Goal: Task Accomplishment & Management: Use online tool/utility

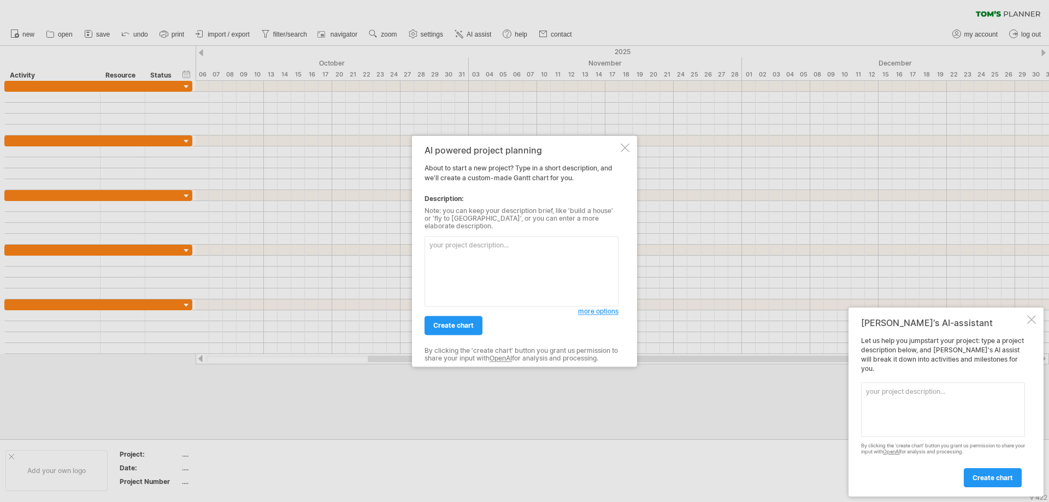
paste textarea "Prompt: Create a simple [PERSON_NAME] chart for the project “Modern Combat 3D” …"
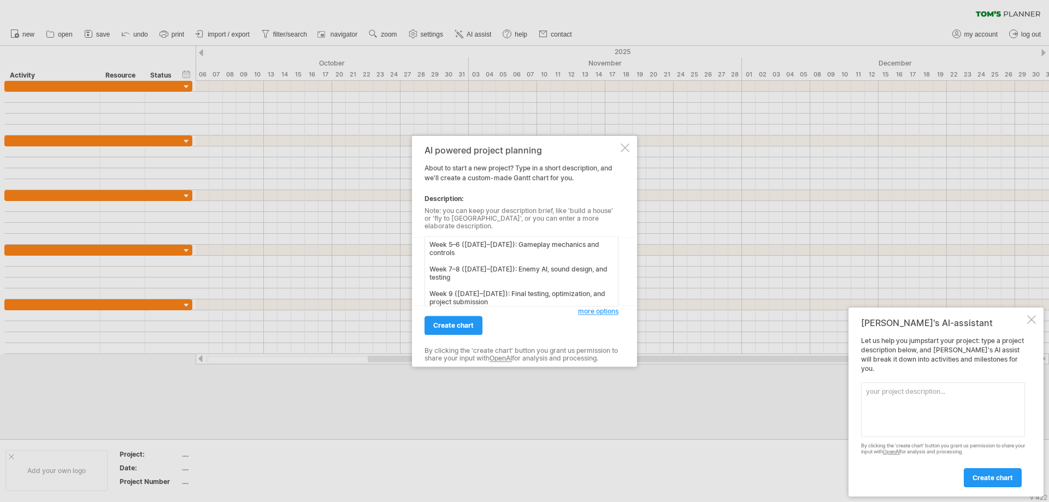
scroll to position [128, 0]
type textarea "Prompt: Create a simple [PERSON_NAME] chart for the project “Modern Combat 3D” …"
click at [596, 307] on span "more options" at bounding box center [598, 311] width 40 height 8
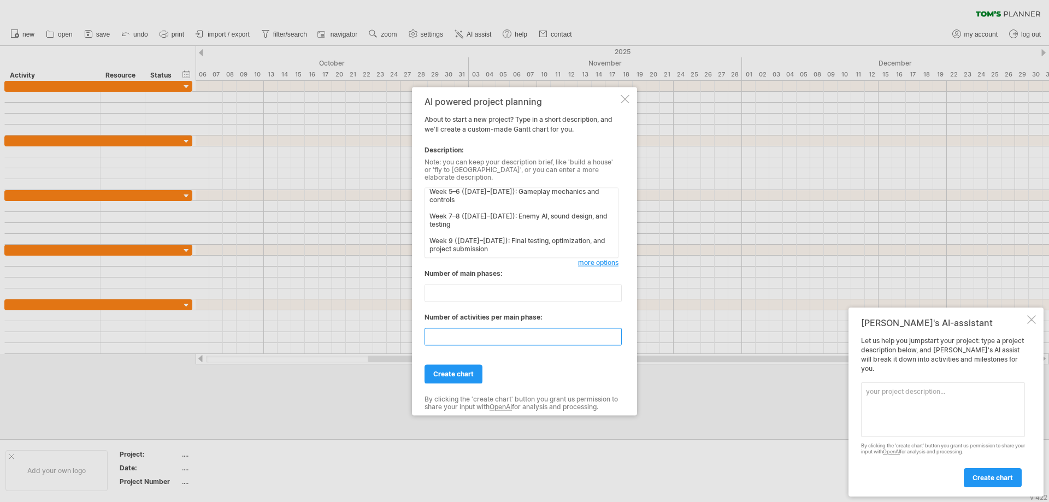
click at [615, 333] on input "**" at bounding box center [523, 336] width 197 height 17
click at [615, 336] on input "**" at bounding box center [523, 336] width 197 height 17
click at [615, 336] on input "*" at bounding box center [523, 336] width 197 height 17
type input "*"
click at [615, 336] on input "*" at bounding box center [523, 336] width 197 height 17
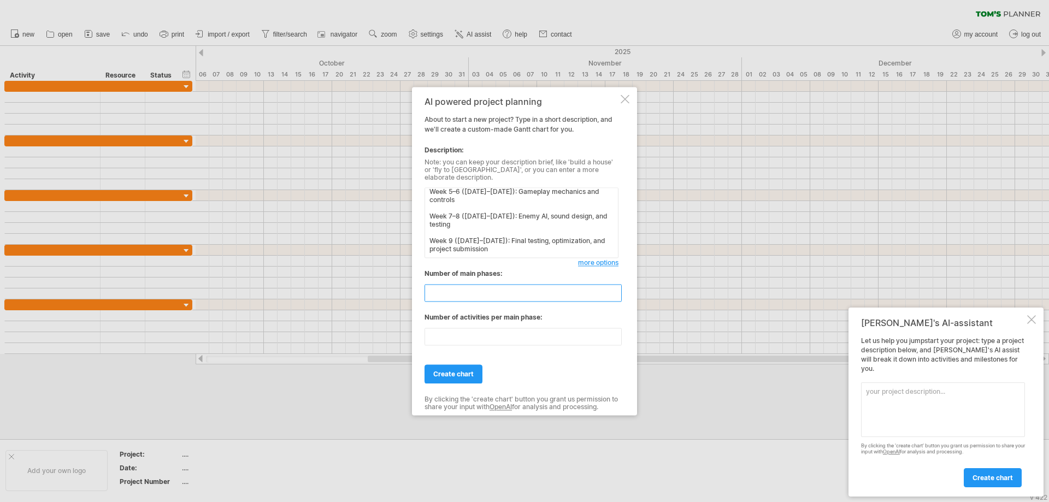
click at [616, 294] on input "*" at bounding box center [523, 292] width 197 height 17
type input "*"
click at [615, 294] on input "*" at bounding box center [523, 292] width 197 height 17
click at [473, 370] on span "create chart" at bounding box center [453, 374] width 40 height 8
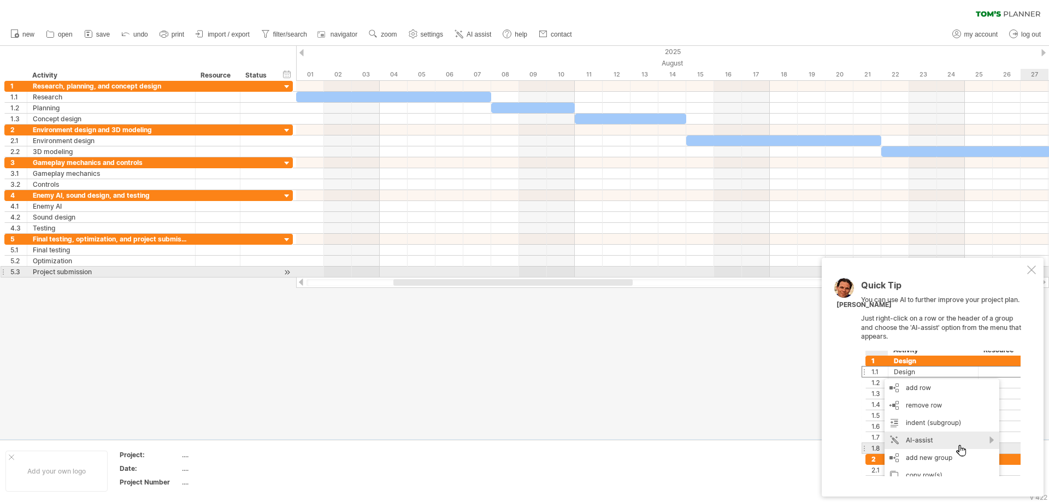
click at [1030, 271] on div at bounding box center [1032, 270] width 9 height 9
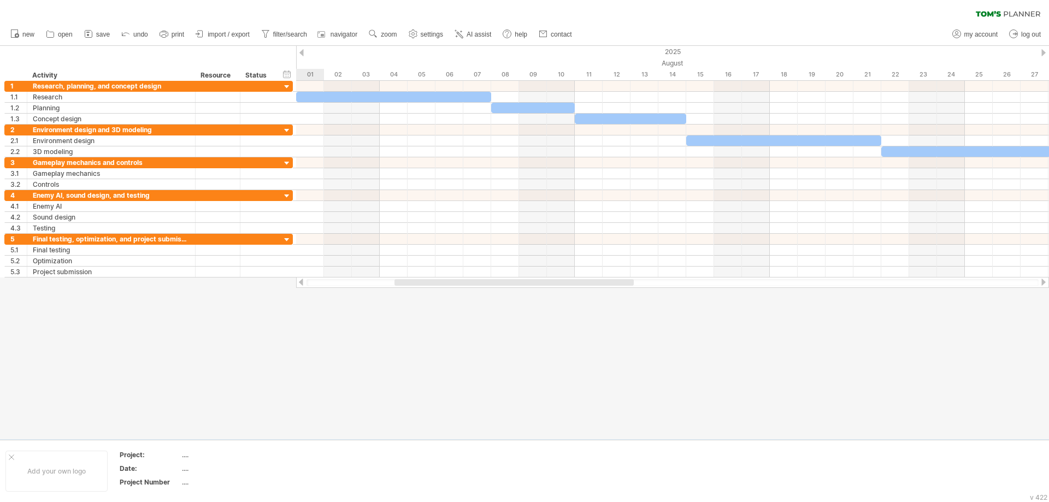
drag, startPoint x: 539, startPoint y: 285, endPoint x: 540, endPoint y: 315, distance: 29.5
click at [540, 315] on div "Trying to reach [DOMAIN_NAME] Connected again... 0% clear filter new 1" at bounding box center [524, 251] width 1049 height 502
drag, startPoint x: 556, startPoint y: 279, endPoint x: 564, endPoint y: 288, distance: 11.6
click at [564, 288] on div at bounding box center [672, 282] width 753 height 11
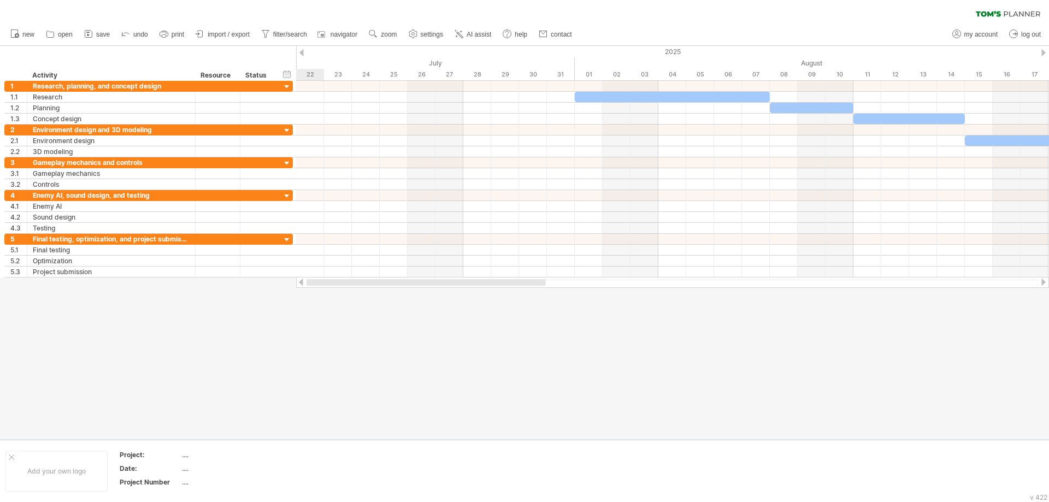
drag, startPoint x: 560, startPoint y: 284, endPoint x: 298, endPoint y: 246, distance: 264.5
click at [356, 298] on div "Trying to reach [DOMAIN_NAME] Connected again... 0% clear filter new 1" at bounding box center [524, 251] width 1049 height 502
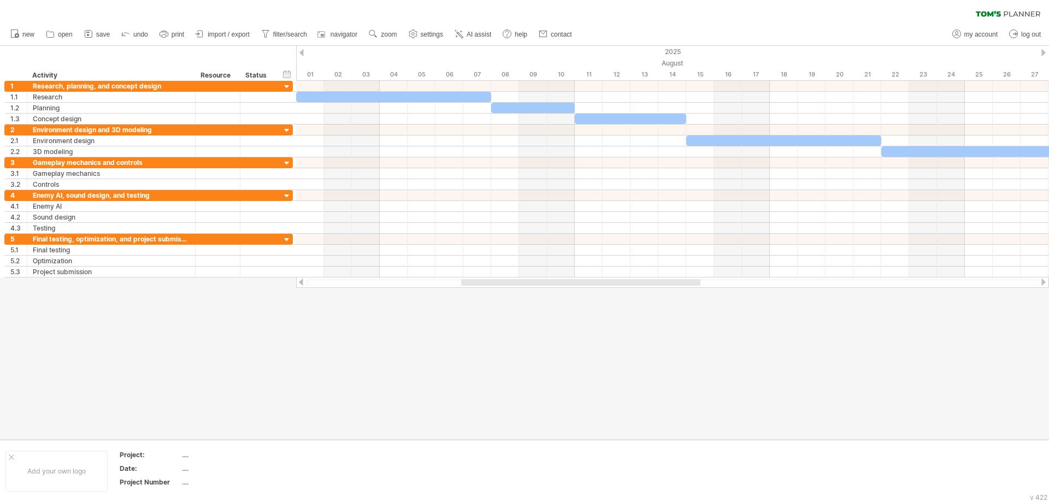
drag, startPoint x: 583, startPoint y: 286, endPoint x: 647, endPoint y: 305, distance: 66.6
click at [648, 305] on div "Trying to reach [DOMAIN_NAME] Connected again... 0% clear filter new 1" at bounding box center [524, 251] width 1049 height 502
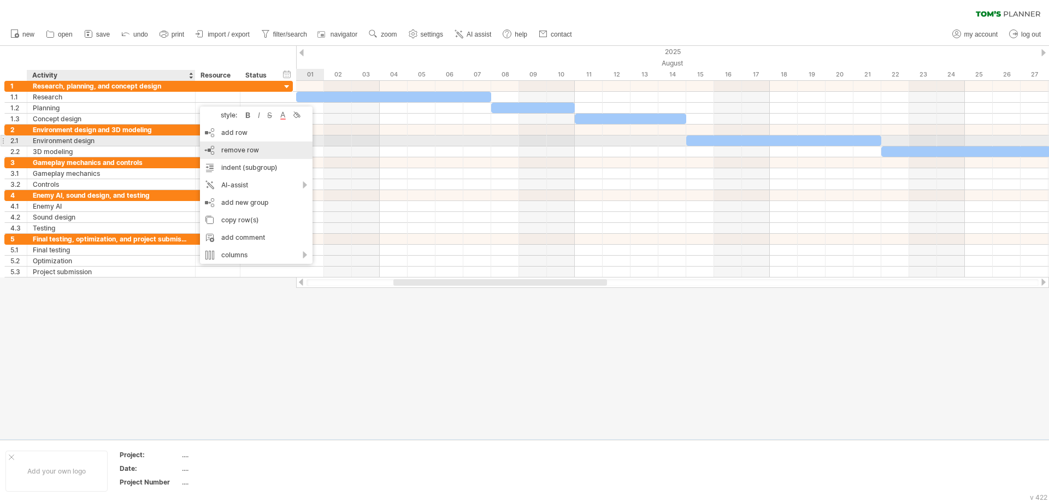
click at [266, 144] on div "remove row remove selected rows" at bounding box center [256, 150] width 113 height 17
click at [243, 148] on span "remove row" at bounding box center [239, 150] width 38 height 8
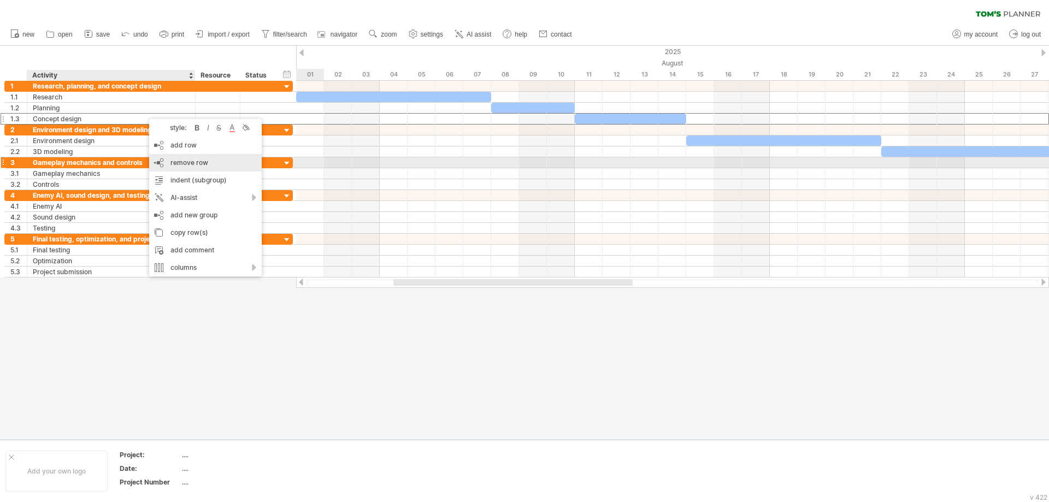
click at [210, 164] on div "remove row remove selected rows" at bounding box center [205, 162] width 113 height 17
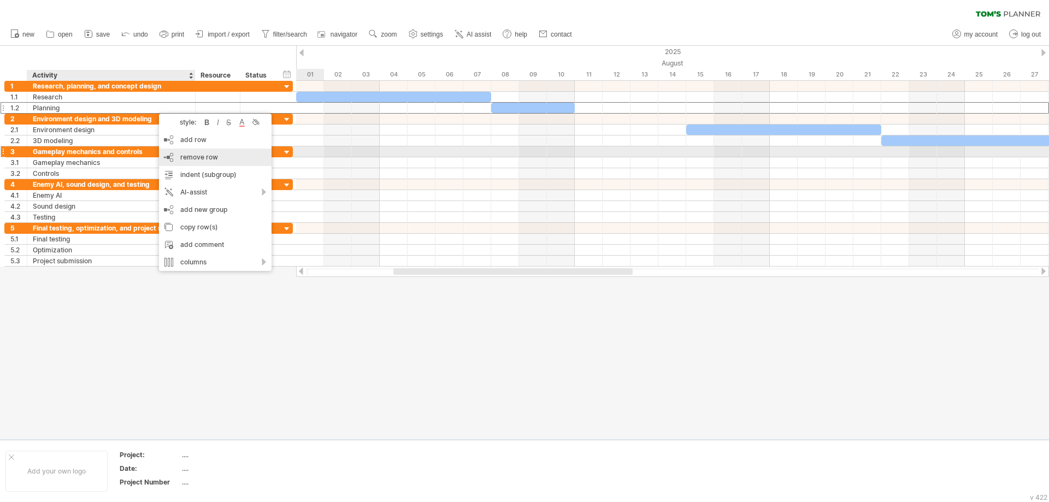
click at [201, 157] on span "remove row" at bounding box center [199, 157] width 38 height 8
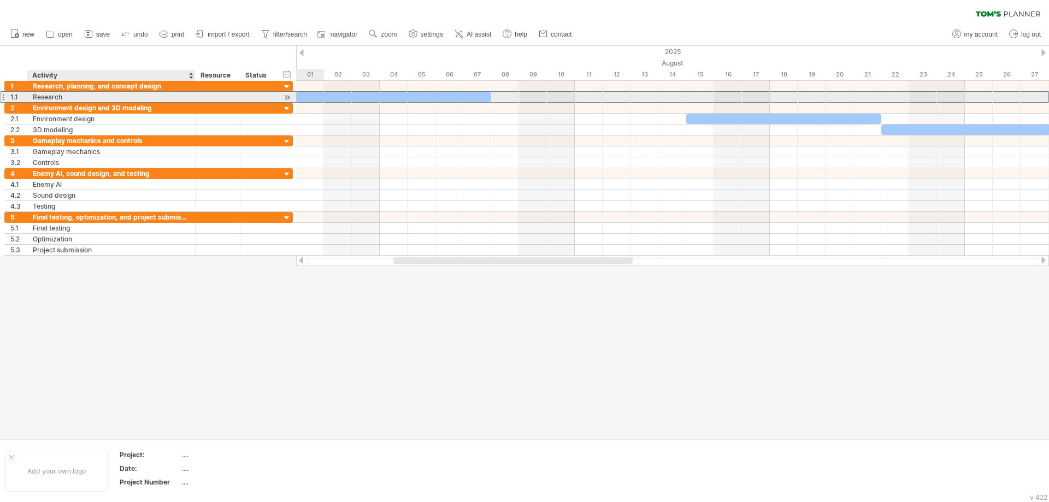
drag, startPoint x: 169, startPoint y: 96, endPoint x: 173, endPoint y: 104, distance: 8.6
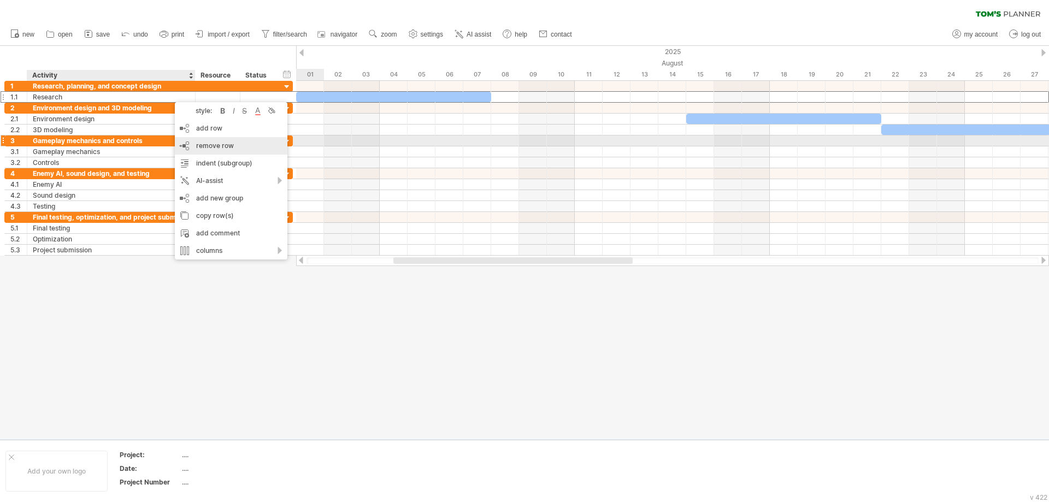
click at [203, 145] on span "remove row" at bounding box center [215, 146] width 38 height 8
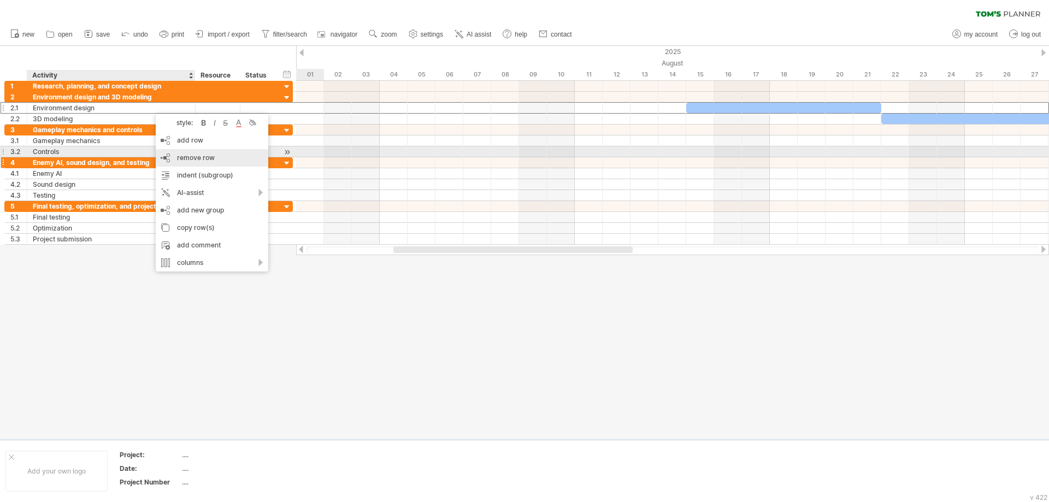
drag, startPoint x: 193, startPoint y: 158, endPoint x: 182, endPoint y: 156, distance: 11.1
click at [192, 158] on span "remove row" at bounding box center [196, 158] width 38 height 8
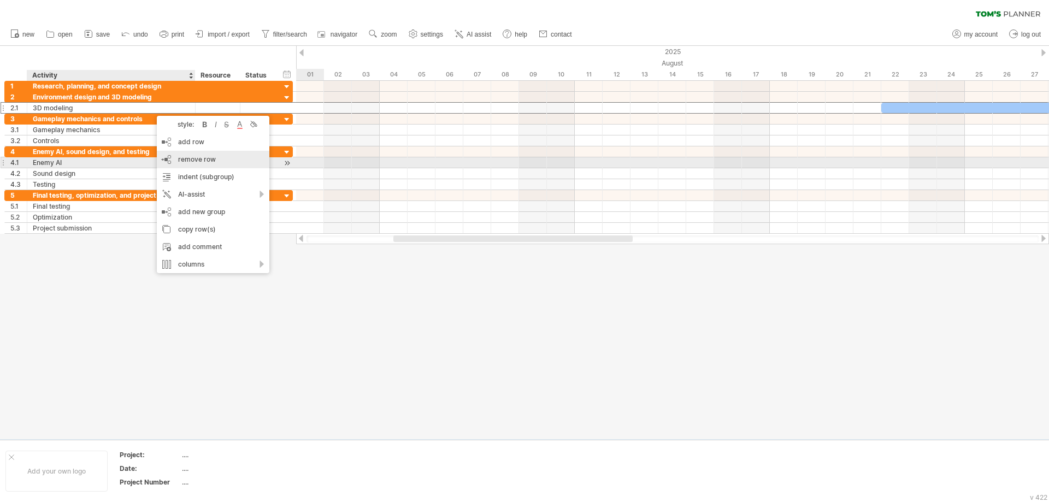
click at [185, 160] on span "remove row" at bounding box center [197, 159] width 38 height 8
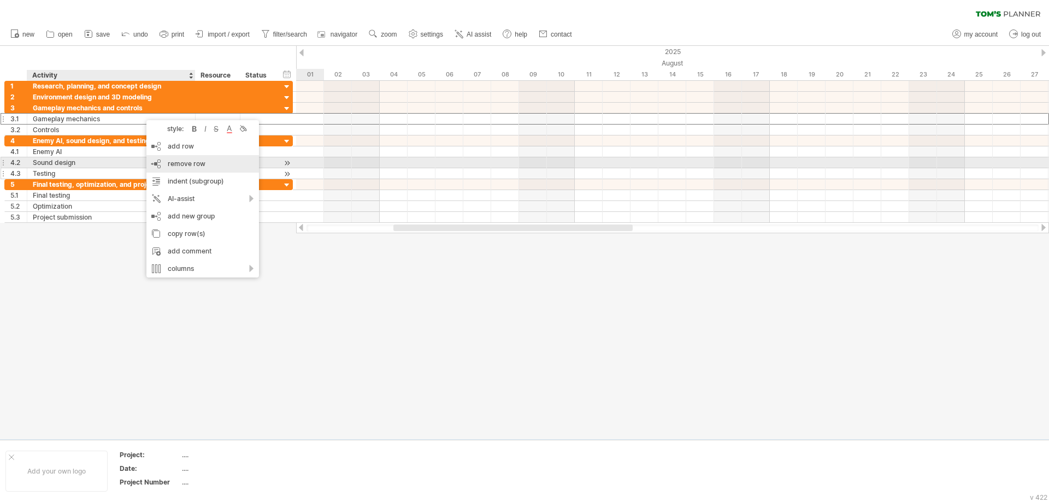
click at [186, 166] on span "remove row" at bounding box center [187, 164] width 38 height 8
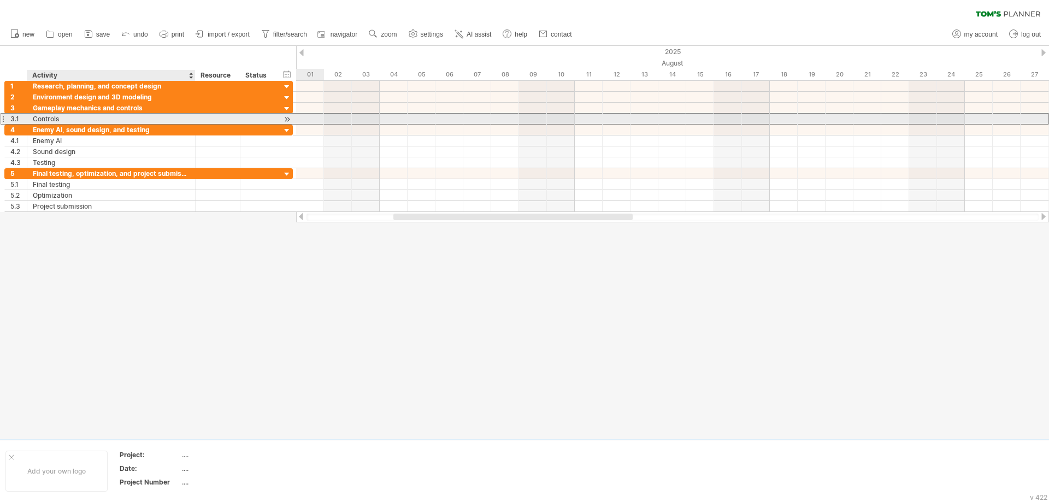
click at [159, 117] on div "Controls" at bounding box center [111, 119] width 157 height 10
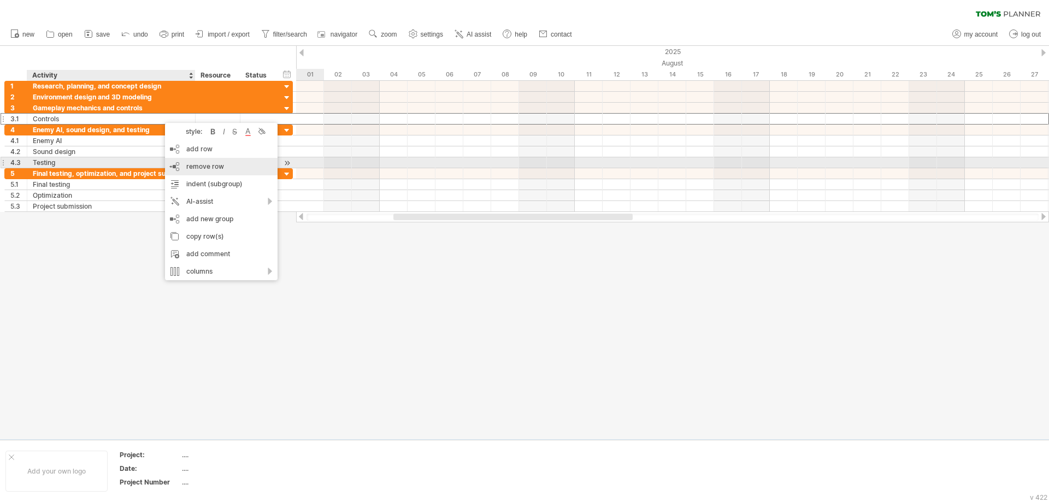
click at [199, 166] on span "remove row" at bounding box center [205, 166] width 38 height 8
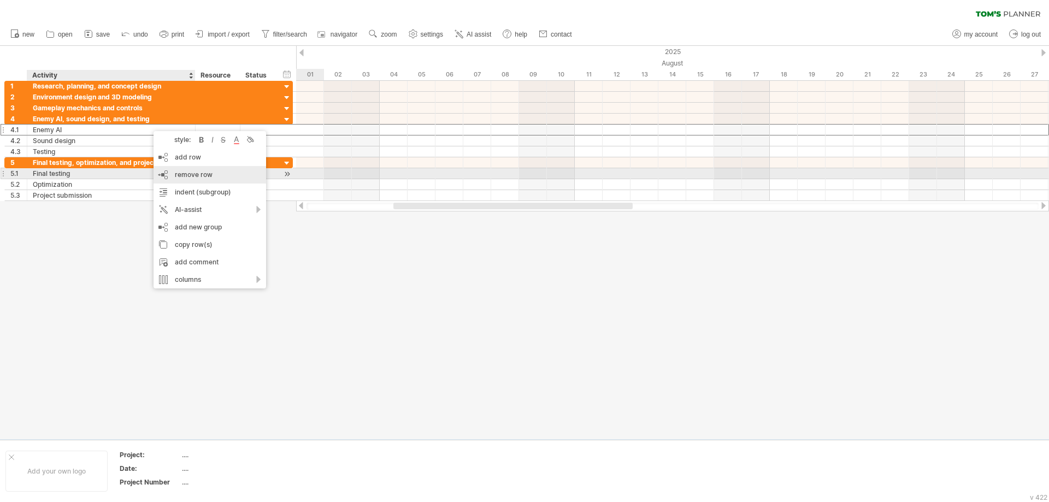
click at [197, 172] on span "remove row" at bounding box center [194, 175] width 38 height 8
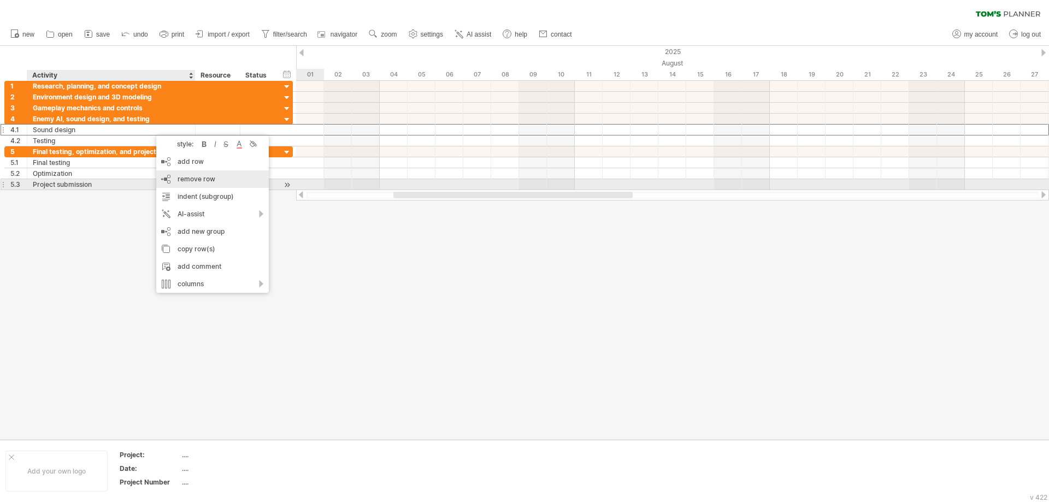
click at [195, 181] on span "remove row" at bounding box center [197, 179] width 38 height 8
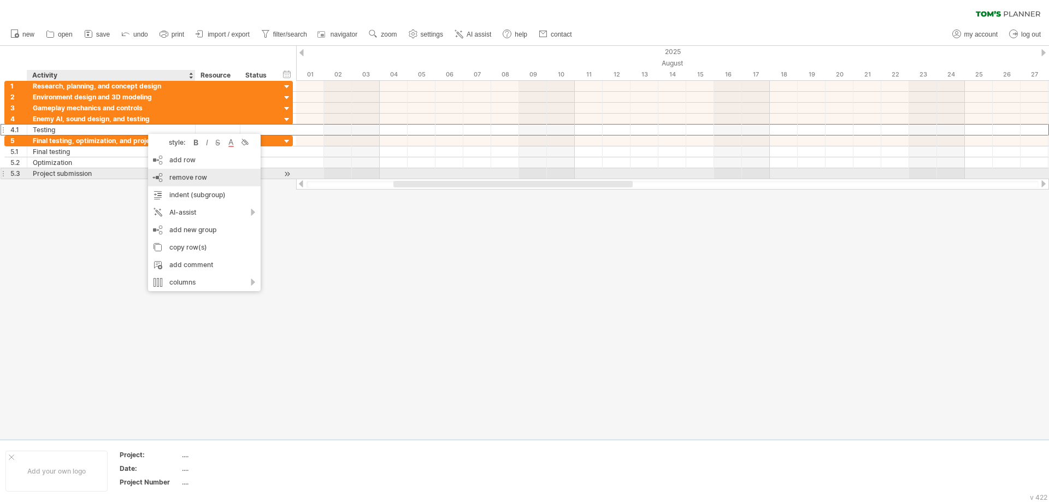
click at [190, 173] on div "remove row remove selected rows" at bounding box center [204, 177] width 113 height 17
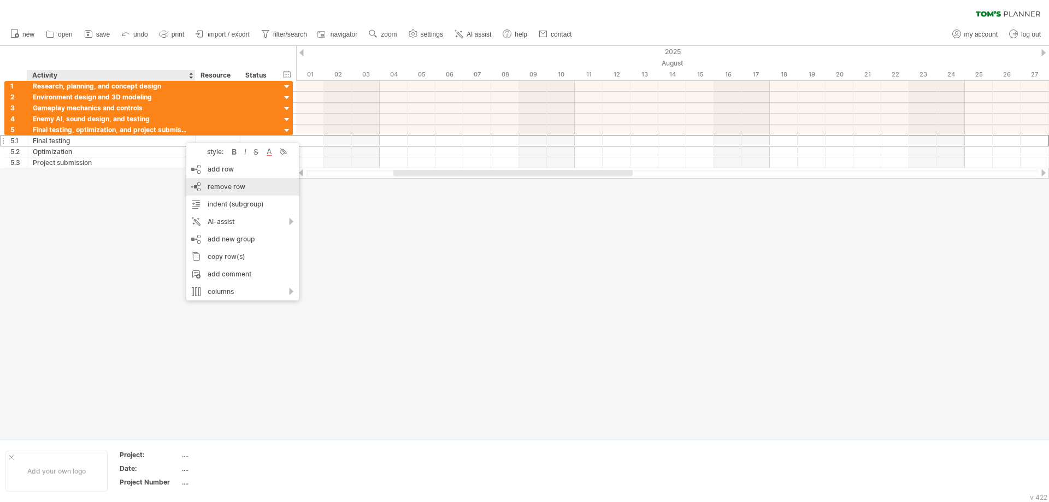
click at [212, 185] on span "remove row" at bounding box center [227, 187] width 38 height 8
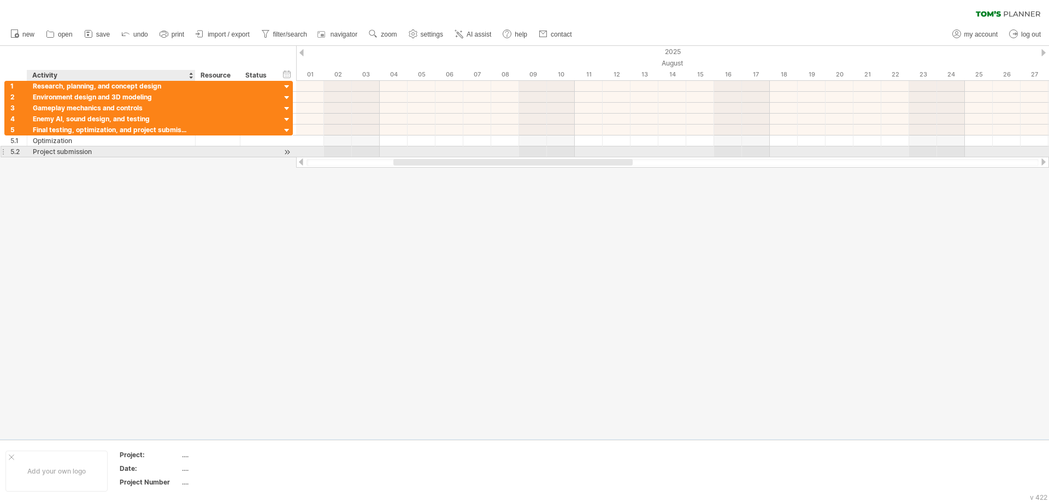
drag, startPoint x: 155, startPoint y: 150, endPoint x: 163, endPoint y: 150, distance: 7.7
drag, startPoint x: 202, startPoint y: 196, endPoint x: 191, endPoint y: 175, distance: 23.7
click at [202, 196] on span "remove row" at bounding box center [202, 197] width 38 height 8
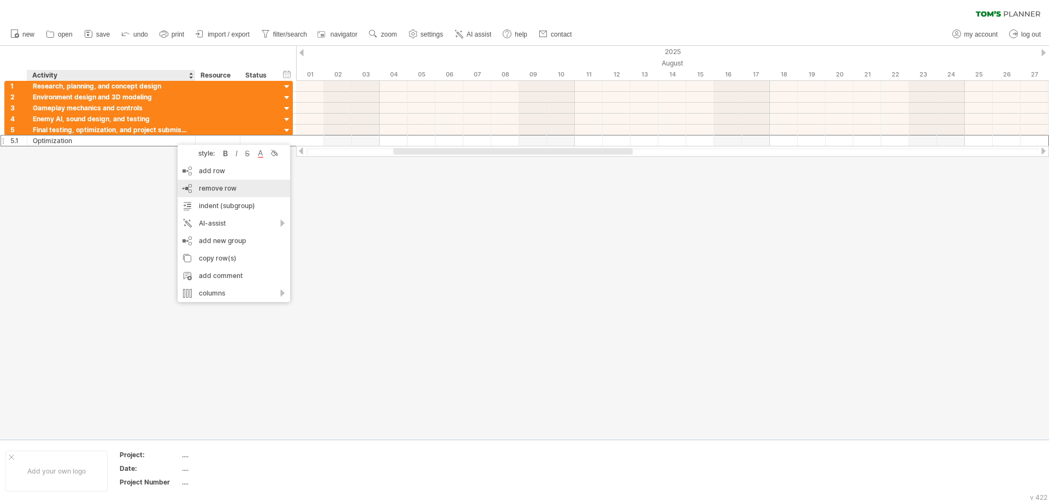
click at [212, 190] on span "remove row" at bounding box center [218, 188] width 38 height 8
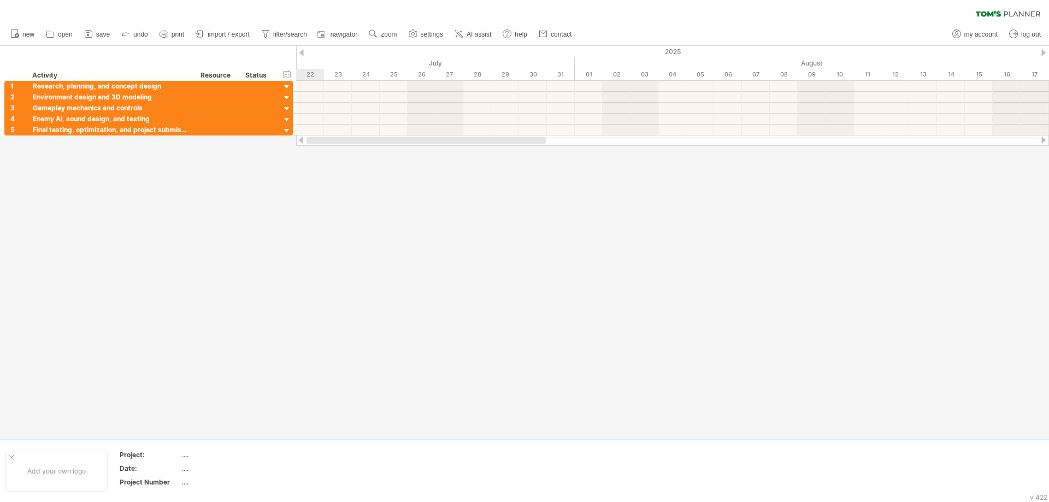
drag, startPoint x: 515, startPoint y: 146, endPoint x: 286, endPoint y: 138, distance: 228.6
click at [286, 138] on div "Trying to reach [DOMAIN_NAME] Connected again... 0% clear filter new 1" at bounding box center [524, 251] width 1049 height 502
click at [457, 41] on link "AI assist" at bounding box center [473, 34] width 43 height 14
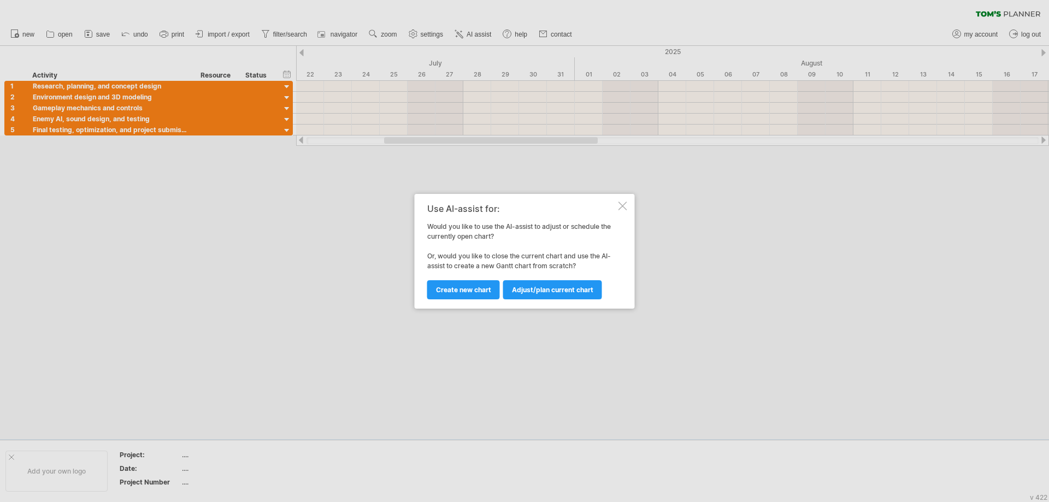
click at [555, 291] on span "Adjust/plan current chart" at bounding box center [552, 290] width 81 height 8
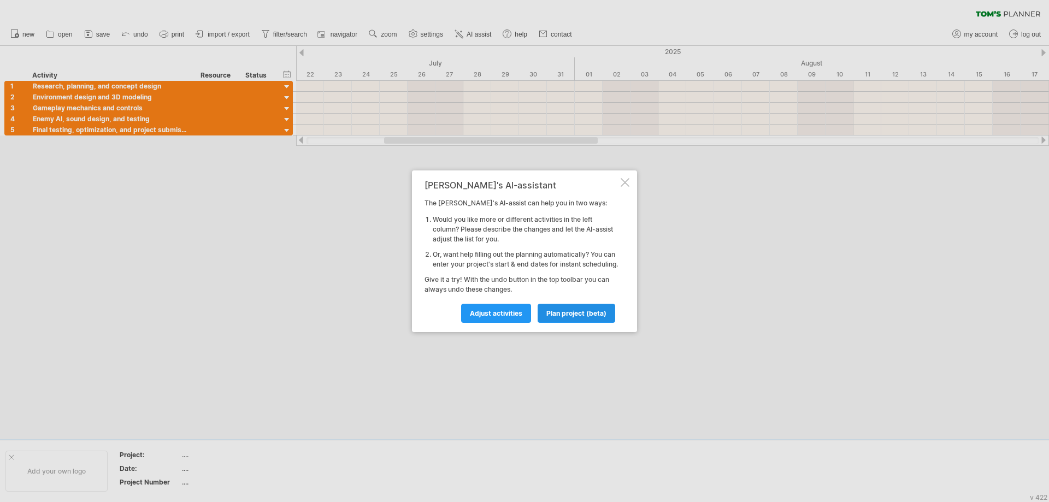
click at [568, 318] on span "plan project (beta)" at bounding box center [577, 313] width 60 height 8
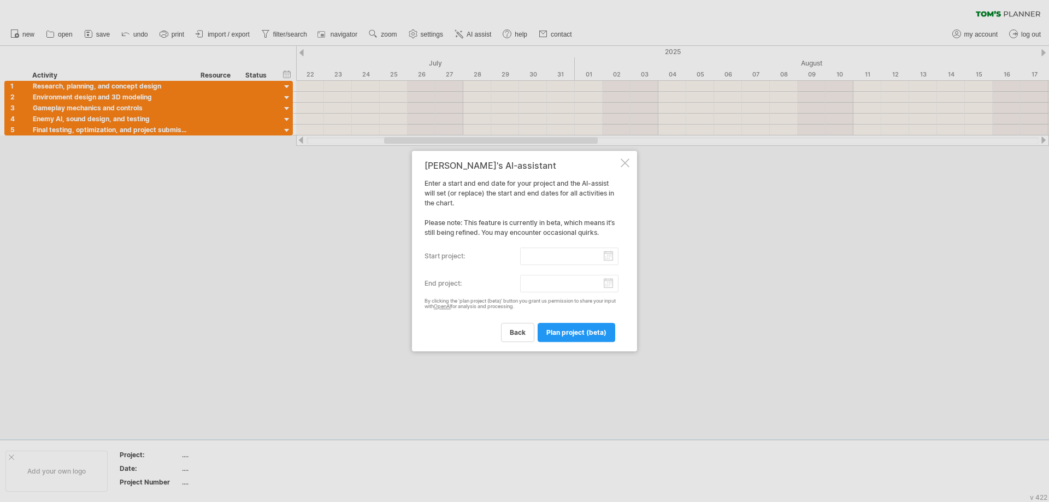
click at [609, 259] on input "start project:" at bounding box center [569, 256] width 99 height 17
click at [440, 269] on link "previous" at bounding box center [442, 267] width 8 height 8
click at [523, 318] on link "16" at bounding box center [523, 319] width 10 height 10
type input "********"
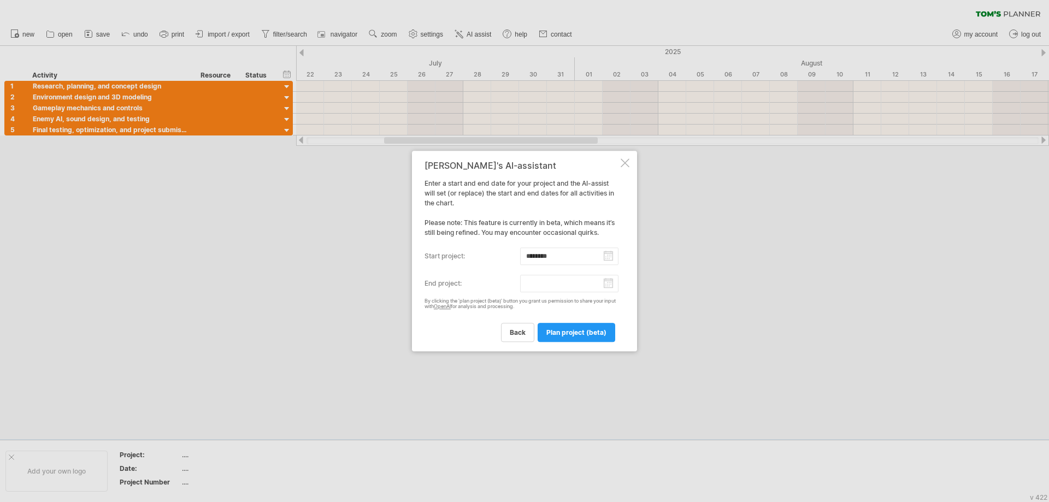
click at [606, 285] on input "end project:" at bounding box center [569, 283] width 99 height 17
click at [495, 325] on link "2" at bounding box center [496, 325] width 6 height 10
type input "********"
click at [564, 335] on span "plan project (beta)" at bounding box center [577, 333] width 60 height 8
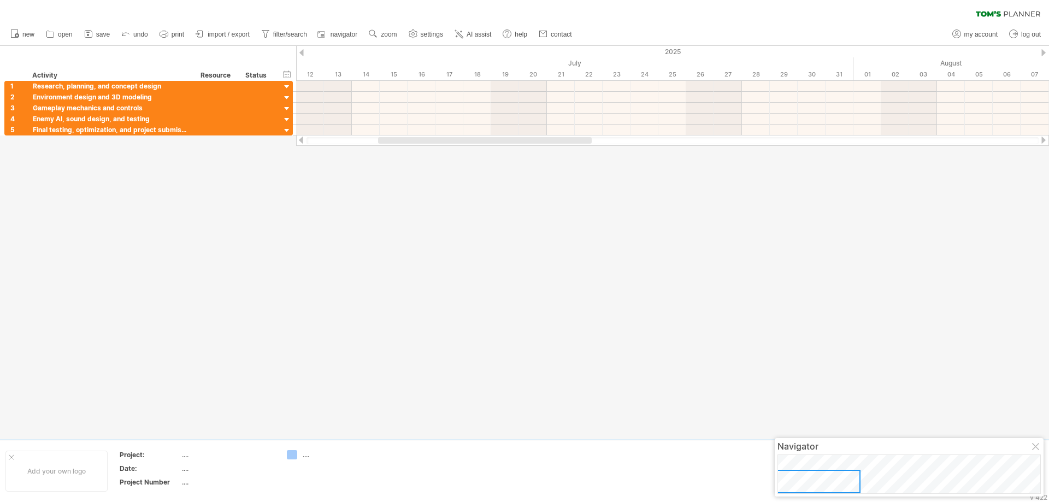
click at [398, 366] on div at bounding box center [524, 243] width 1049 height 394
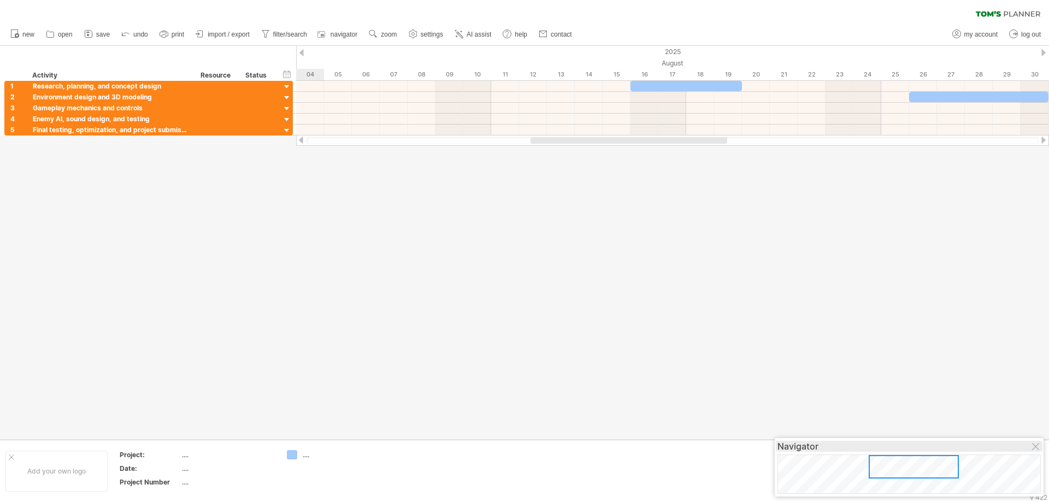
click at [853, 449] on div "Navigator" at bounding box center [909, 446] width 263 height 11
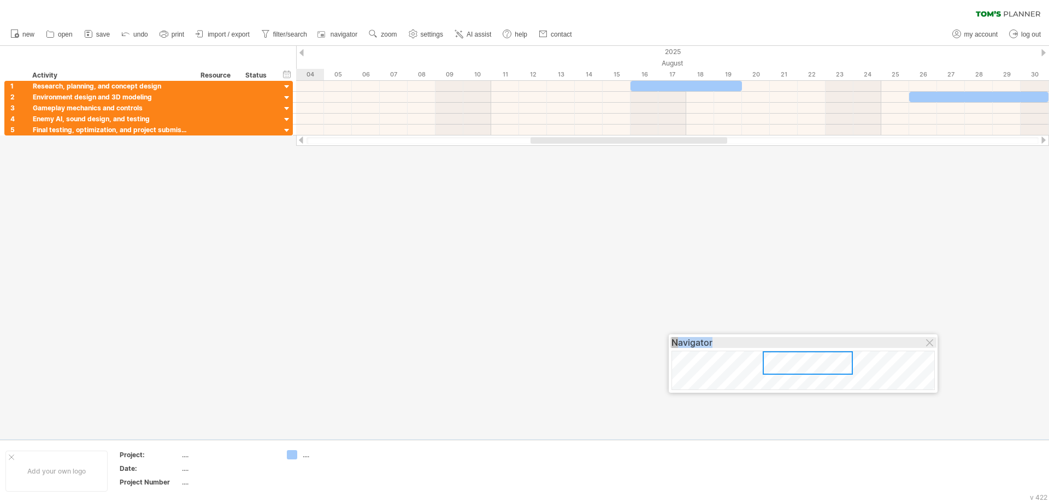
drag, startPoint x: 852, startPoint y: 449, endPoint x: 670, endPoint y: 189, distance: 317.1
click at [672, 337] on div "Navigator" at bounding box center [803, 342] width 263 height 11
drag, startPoint x: 813, startPoint y: 186, endPoint x: 753, endPoint y: 190, distance: 60.2
click at [809, 187] on div "Navigator" at bounding box center [724, 185] width 263 height 11
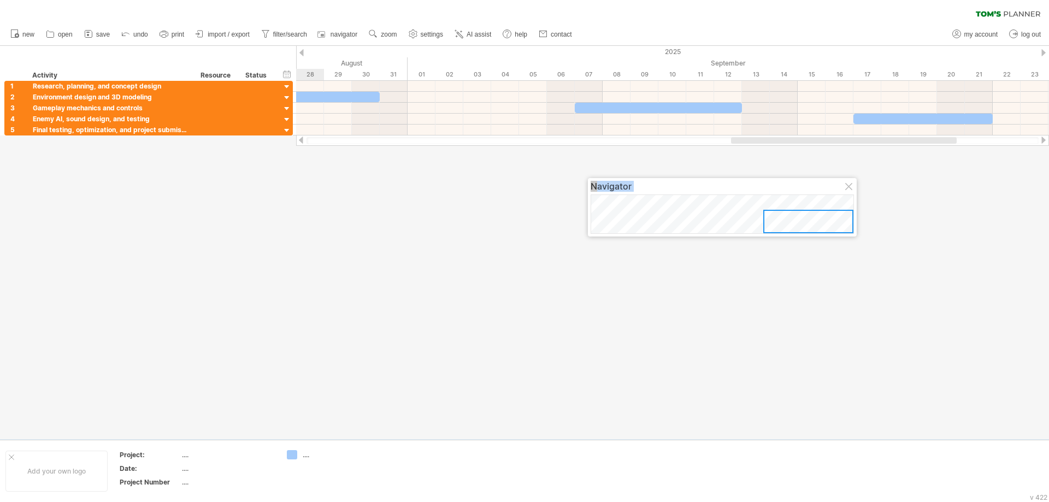
drag, startPoint x: 716, startPoint y: 218, endPoint x: 814, endPoint y: 282, distance: 116.9
click at [814, 282] on body "progress(100%) Trying to reach plan.tomsplanner.com Connected again... 0% clear…" at bounding box center [524, 252] width 1049 height 505
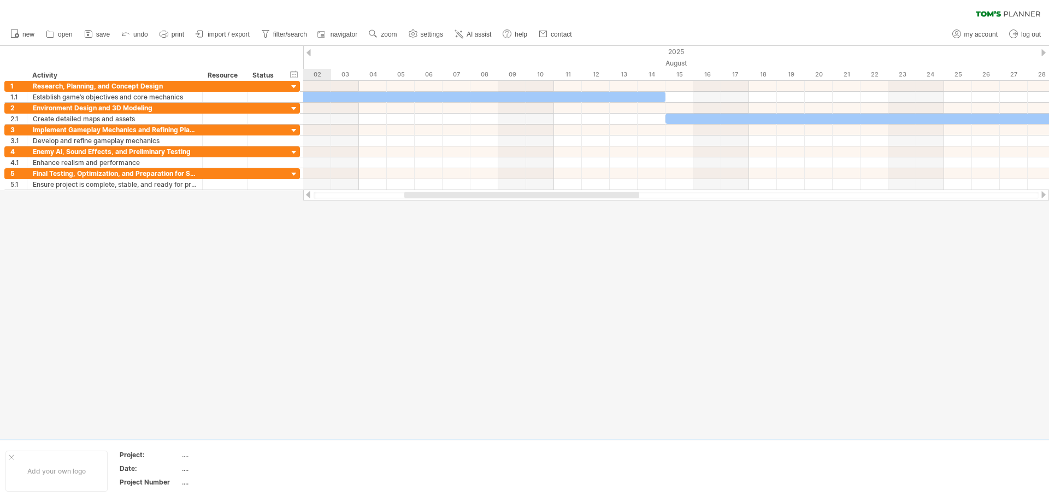
drag, startPoint x: 483, startPoint y: 194, endPoint x: 445, endPoint y: 206, distance: 39.4
click at [486, 228] on div "Trying to reach [DOMAIN_NAME] Connected again... 0% clear filter new 1" at bounding box center [524, 251] width 1049 height 502
drag, startPoint x: 466, startPoint y: 198, endPoint x: 456, endPoint y: 196, distance: 10.6
click at [456, 196] on div at bounding box center [515, 195] width 235 height 7
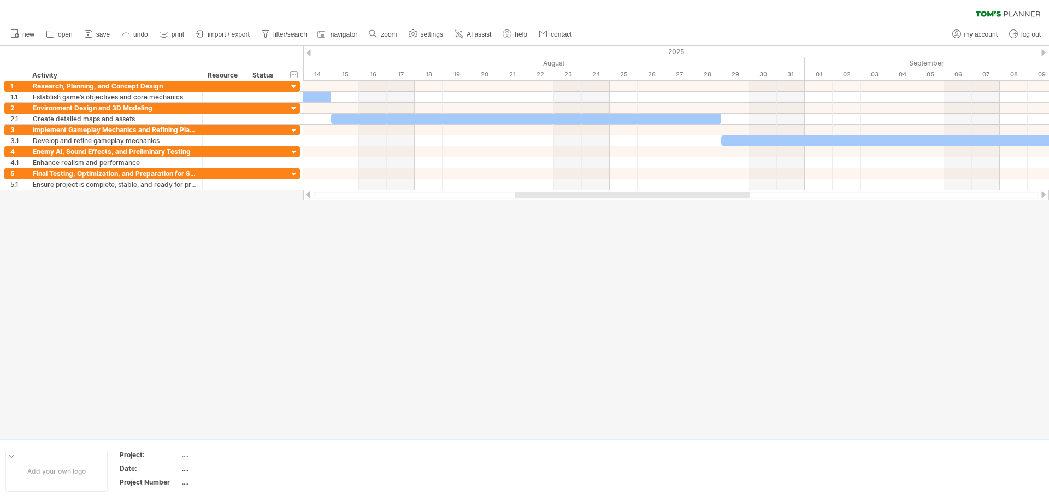
drag, startPoint x: 594, startPoint y: 196, endPoint x: 706, endPoint y: 230, distance: 117.1
click at [706, 230] on div "Trying to reach [DOMAIN_NAME] Connected again... 0% clear filter new 1" at bounding box center [524, 251] width 1049 height 502
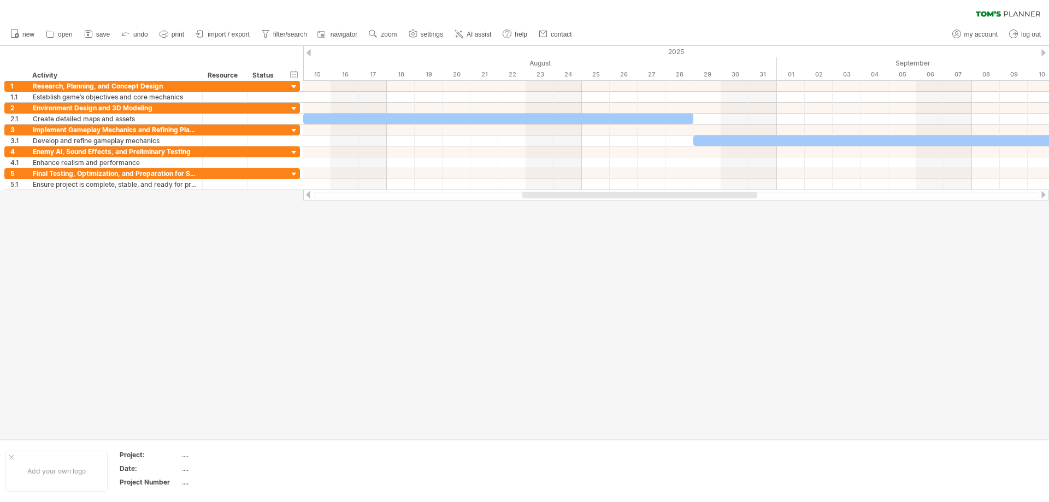
drag, startPoint x: 550, startPoint y: 198, endPoint x: 559, endPoint y: 195, distance: 9.2
click at [559, 195] on div at bounding box center [640, 195] width 235 height 7
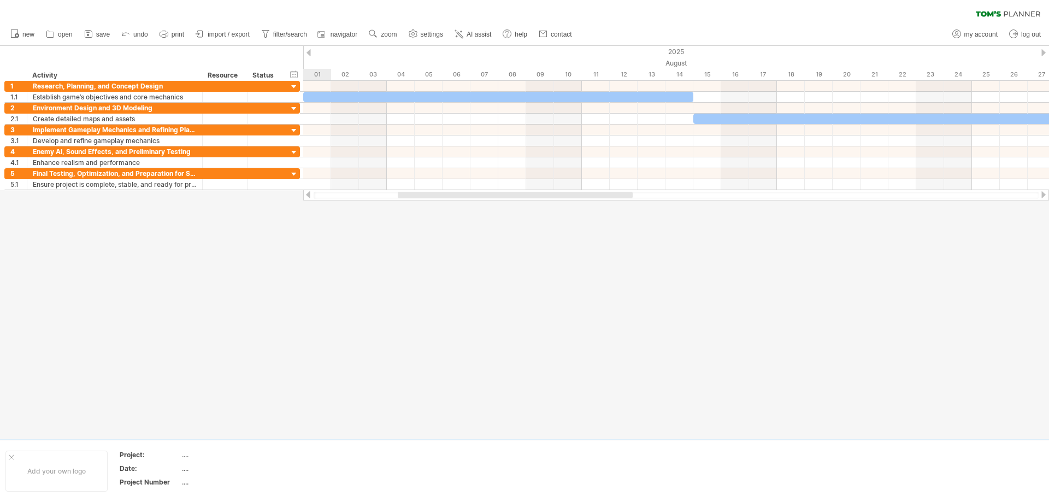
drag, startPoint x: 622, startPoint y: 195, endPoint x: 497, endPoint y: 213, distance: 126.0
click at [497, 213] on div "Trying to reach [DOMAIN_NAME] Connected again... 0% clear filter new 1" at bounding box center [524, 251] width 1049 height 502
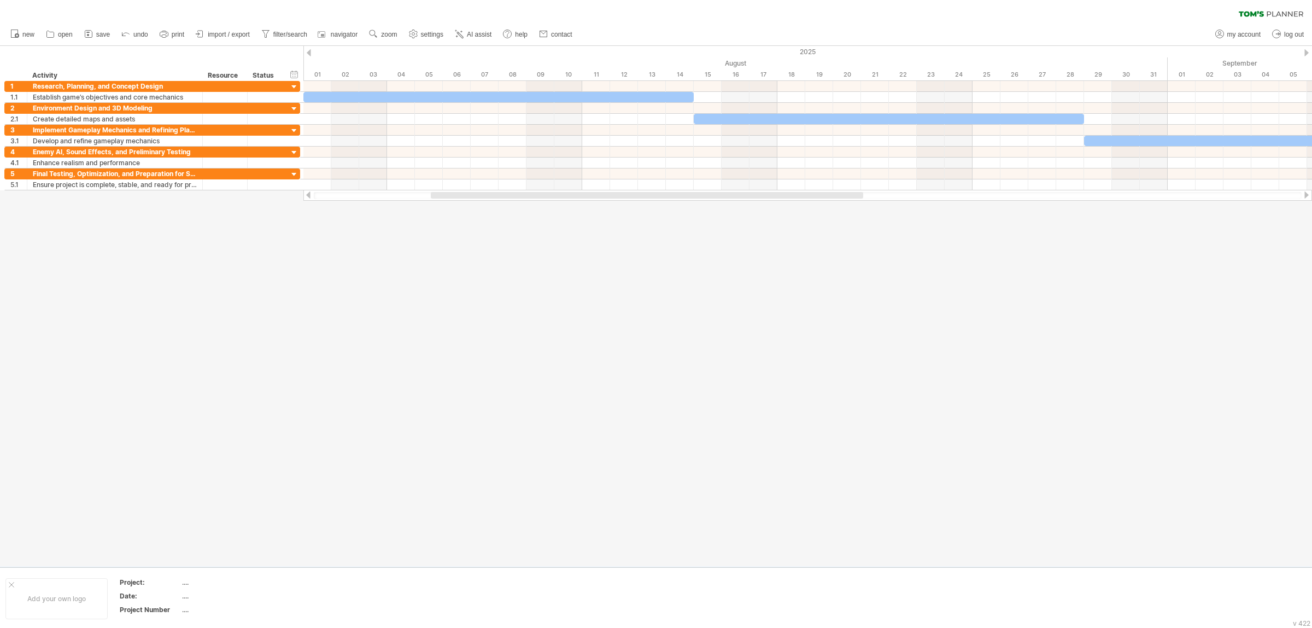
drag, startPoint x: 693, startPoint y: 195, endPoint x: 693, endPoint y: 223, distance: 27.9
click at [693, 223] on div "Trying to reach [DOMAIN_NAME] Connected again... 0% clear filter new 1" at bounding box center [656, 314] width 1312 height 628
drag, startPoint x: 715, startPoint y: 200, endPoint x: 695, endPoint y: 197, distance: 20.3
click at [695, 197] on div at bounding box center [807, 195] width 1008 height 11
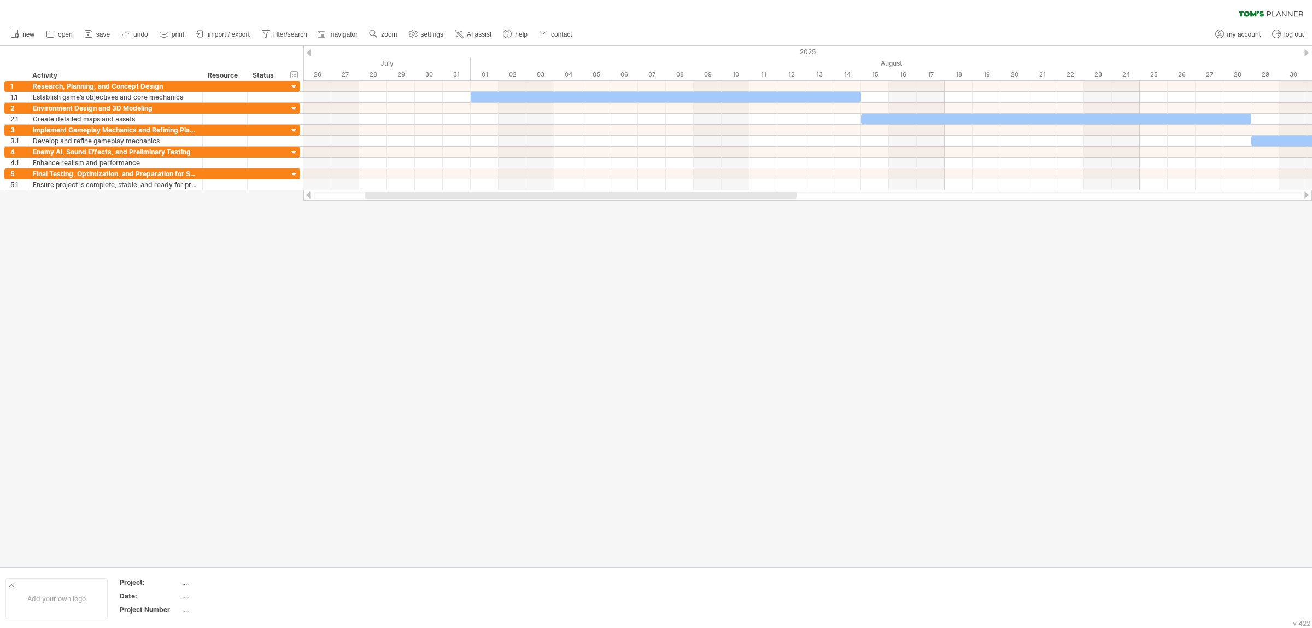
drag, startPoint x: 706, startPoint y: 192, endPoint x: 640, endPoint y: 192, distance: 66.1
click at [640, 192] on div at bounding box center [581, 195] width 432 height 7
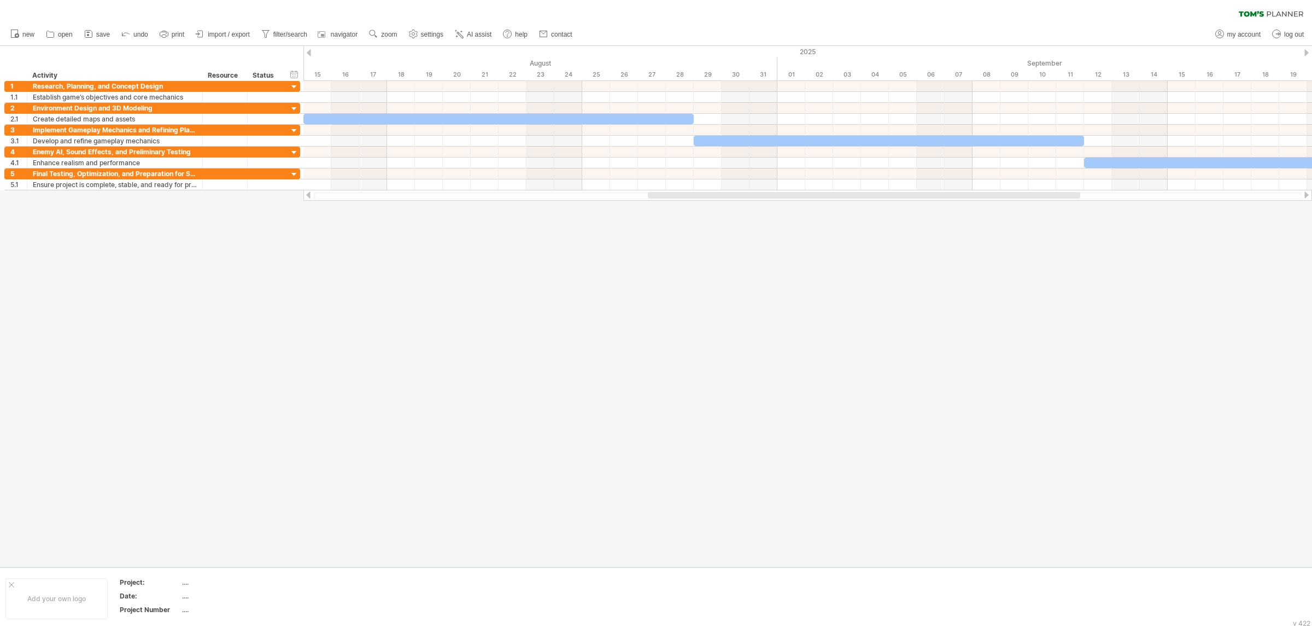
drag, startPoint x: 791, startPoint y: 197, endPoint x: 1016, endPoint y: 212, distance: 224.6
click at [1016, 212] on div "Trying to reach [DOMAIN_NAME] Connected again... 0% clear filter new 1" at bounding box center [656, 314] width 1312 height 628
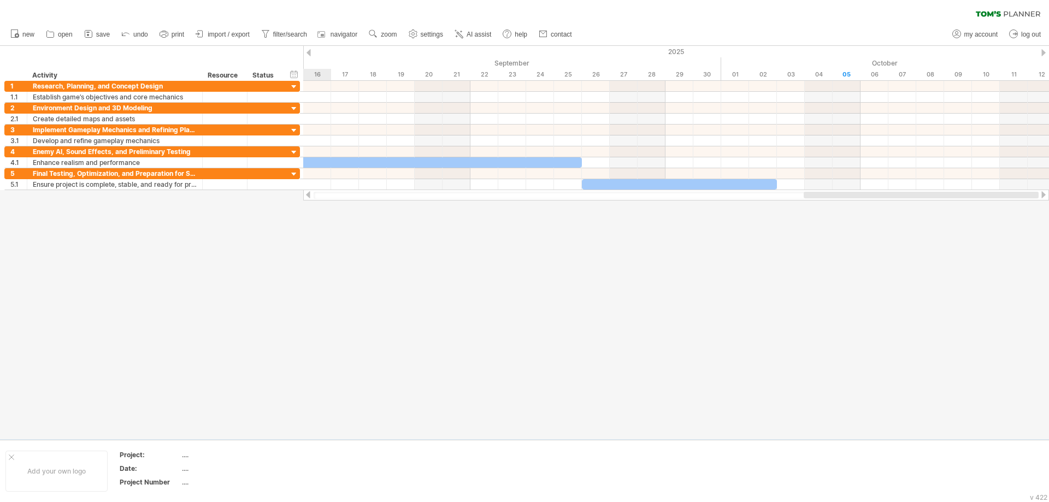
drag, startPoint x: 741, startPoint y: 196, endPoint x: 1024, endPoint y: 225, distance: 284.6
click at [1049, 216] on div "Trying to reach [DOMAIN_NAME] Connected again... 0% clear filter new 1" at bounding box center [524, 251] width 1049 height 502
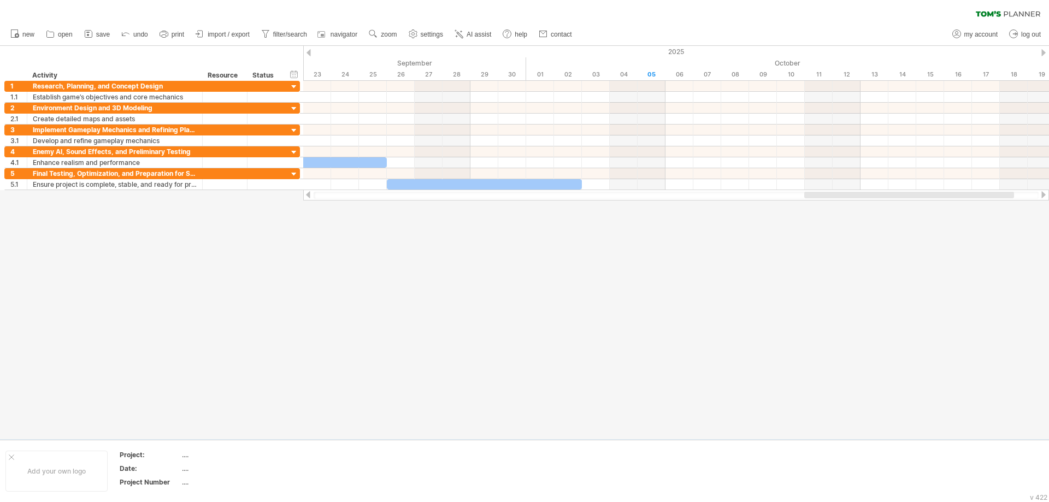
drag, startPoint x: 820, startPoint y: 192, endPoint x: 628, endPoint y: 290, distance: 215.9
click at [829, 218] on div "Trying to reach [DOMAIN_NAME] Connected again... 0% clear filter new 1" at bounding box center [524, 251] width 1049 height 502
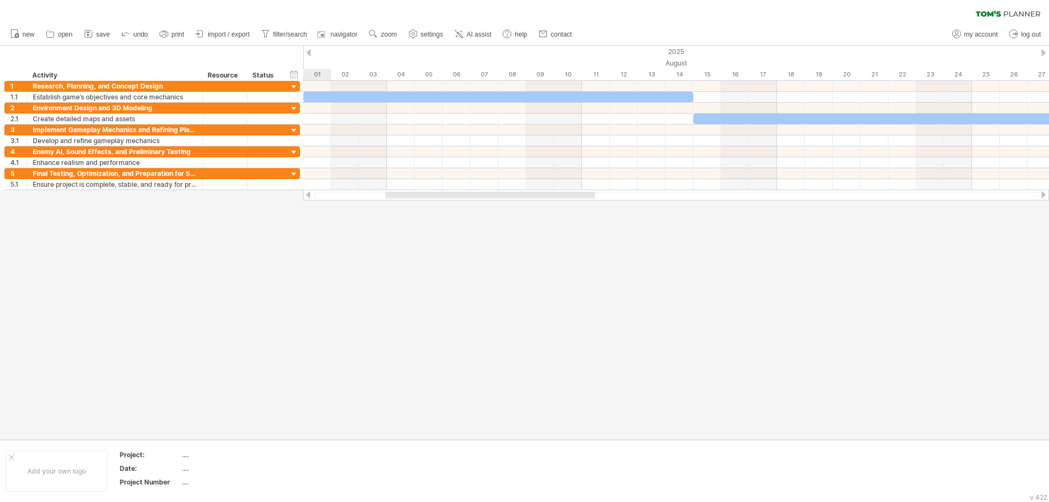
drag, startPoint x: 858, startPoint y: 196, endPoint x: 467, endPoint y: 189, distance: 390.4
click at [473, 199] on div at bounding box center [676, 195] width 746 height 11
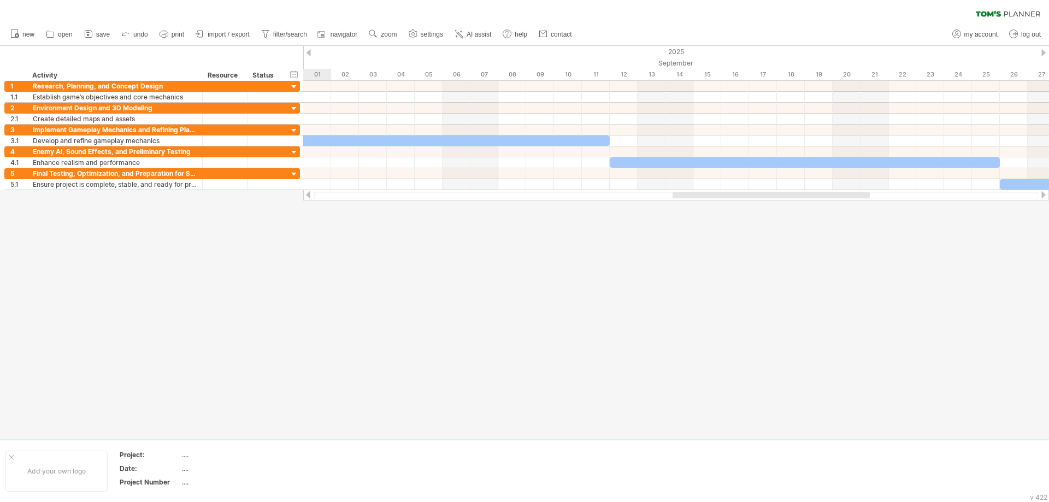
drag, startPoint x: 547, startPoint y: 194, endPoint x: 817, endPoint y: 237, distance: 273.5
click at [819, 237] on div "Trying to reach [DOMAIN_NAME] Connected again... 0% clear filter new 1" at bounding box center [524, 251] width 1049 height 502
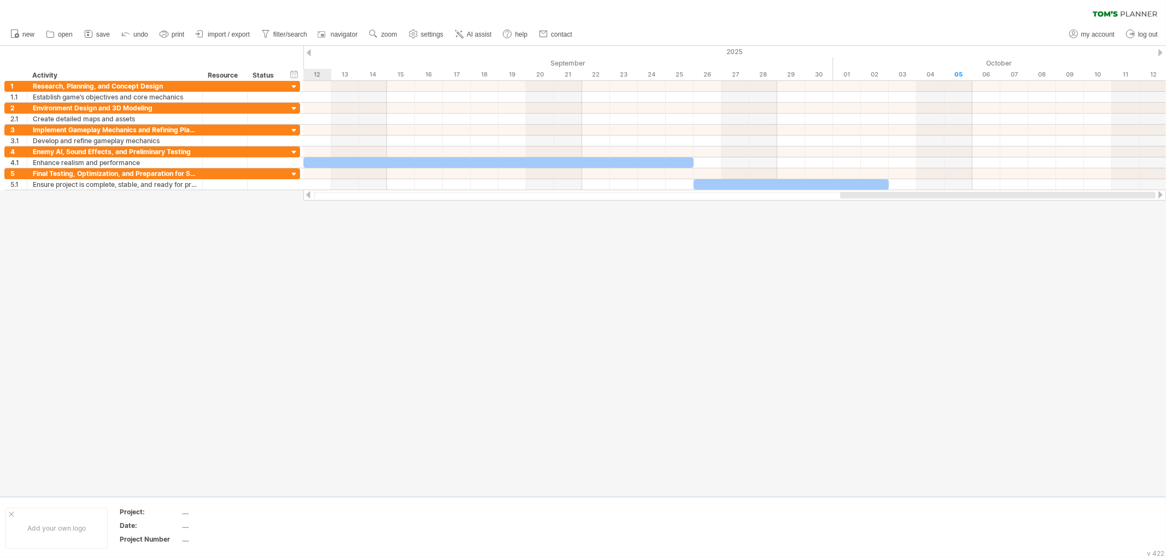
drag, startPoint x: 801, startPoint y: 195, endPoint x: 1072, endPoint y: 200, distance: 271.2
click at [1049, 200] on div at bounding box center [734, 195] width 863 height 11
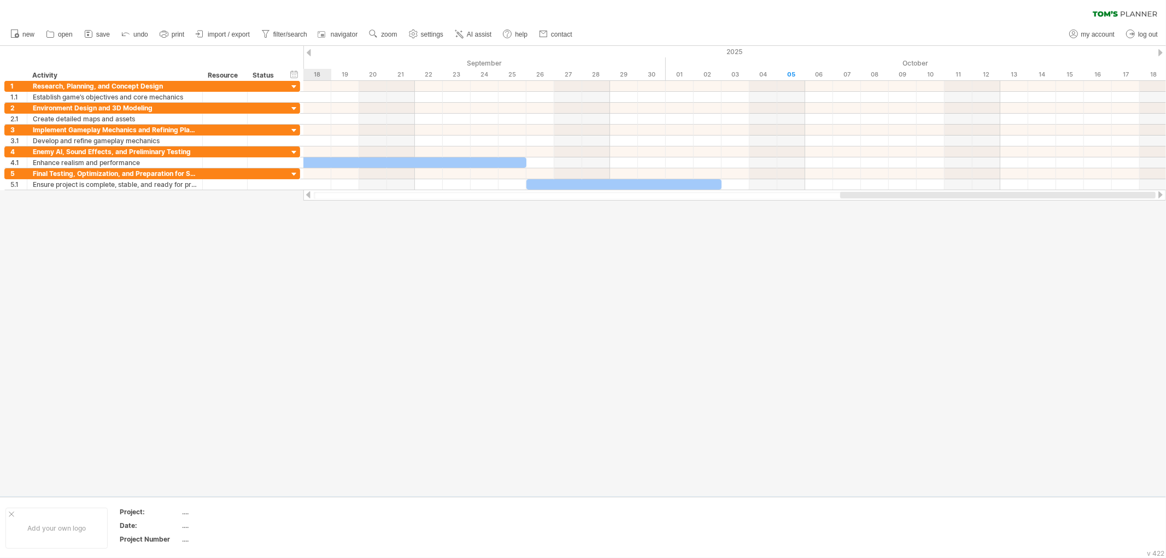
drag, startPoint x: 859, startPoint y: 194, endPoint x: 988, endPoint y: 220, distance: 131.2
click at [988, 220] on div "Trying to reach [DOMAIN_NAME] Connected again... 0% clear filter new 1" at bounding box center [583, 279] width 1166 height 558
